Goal: Find specific page/section: Find specific page/section

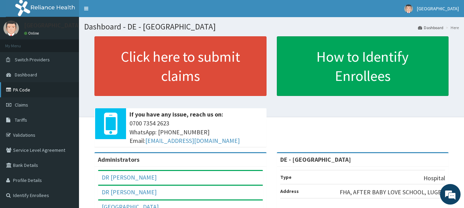
click at [21, 87] on link "PA Code" at bounding box center [39, 89] width 79 height 15
click at [24, 91] on link "PA Code" at bounding box center [39, 89] width 79 height 15
click at [15, 89] on link "PA Code" at bounding box center [39, 89] width 79 height 15
click at [23, 88] on link "PA Code" at bounding box center [39, 89] width 79 height 15
